Goal: Transaction & Acquisition: Purchase product/service

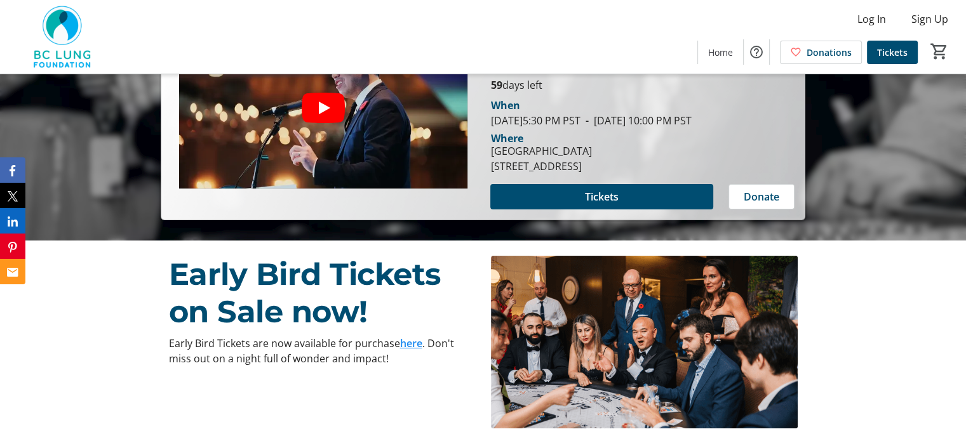
scroll to position [203, 0]
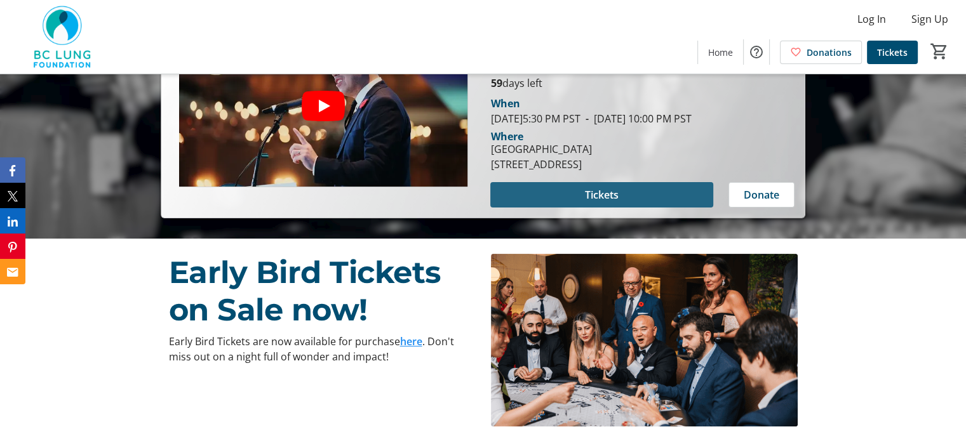
click at [604, 195] on span "Tickets" at bounding box center [602, 194] width 34 height 15
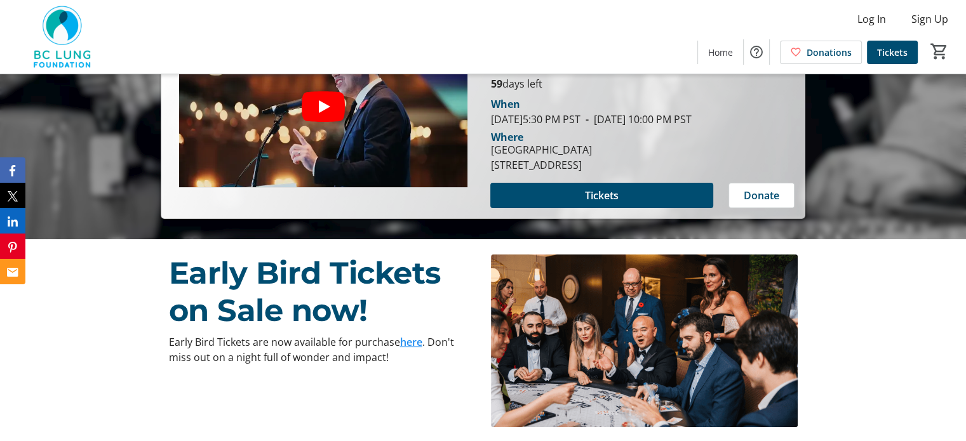
scroll to position [203, 0]
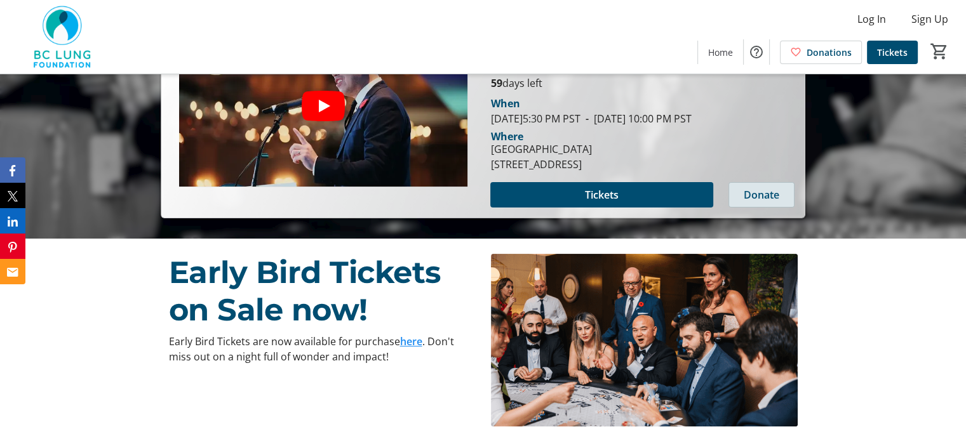
click at [761, 198] on span "Donate" at bounding box center [762, 194] width 36 height 15
